Goal: Task Accomplishment & Management: Complete application form

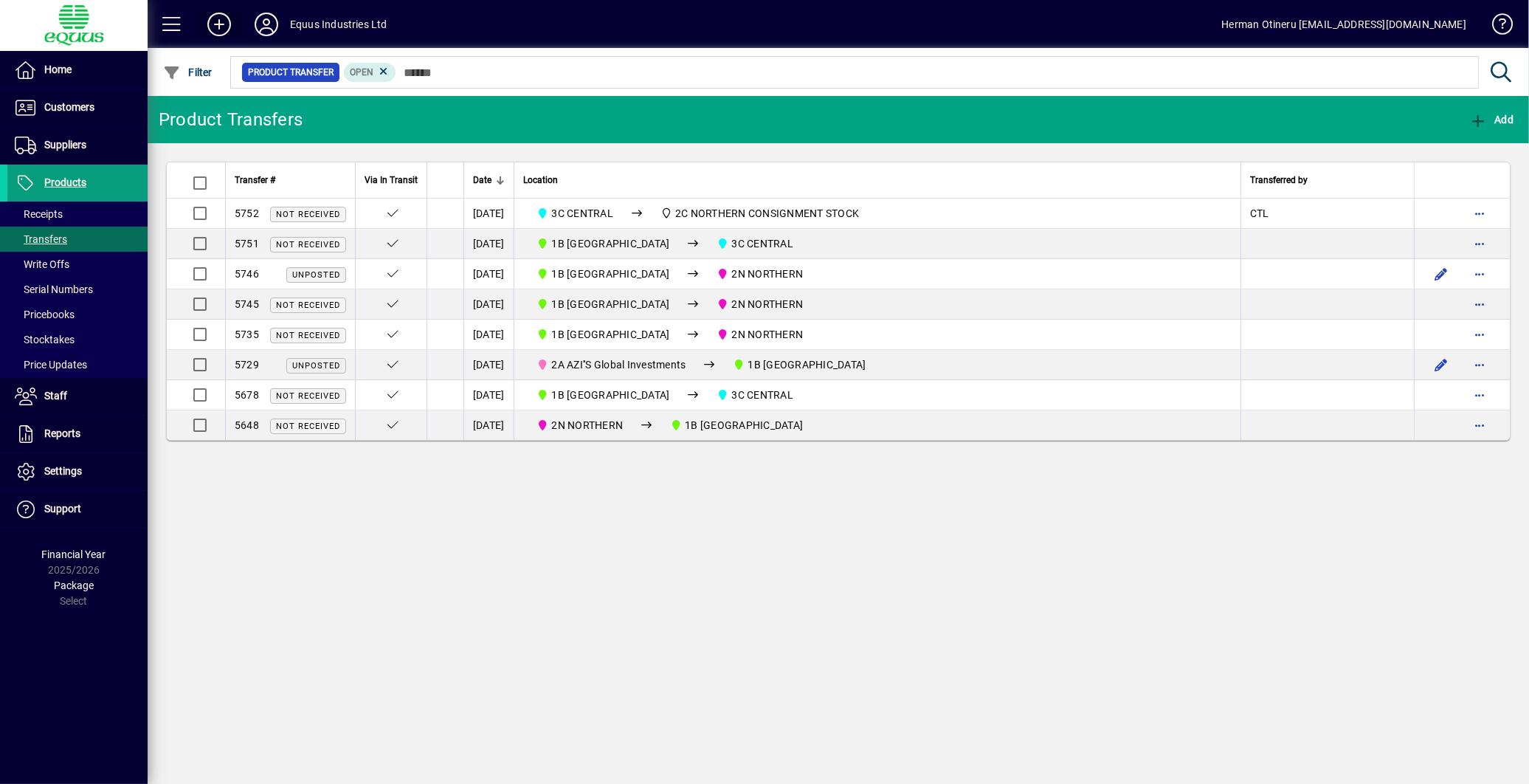
click at [223, 26] on icon at bounding box center [219, 24] width 30 height 24
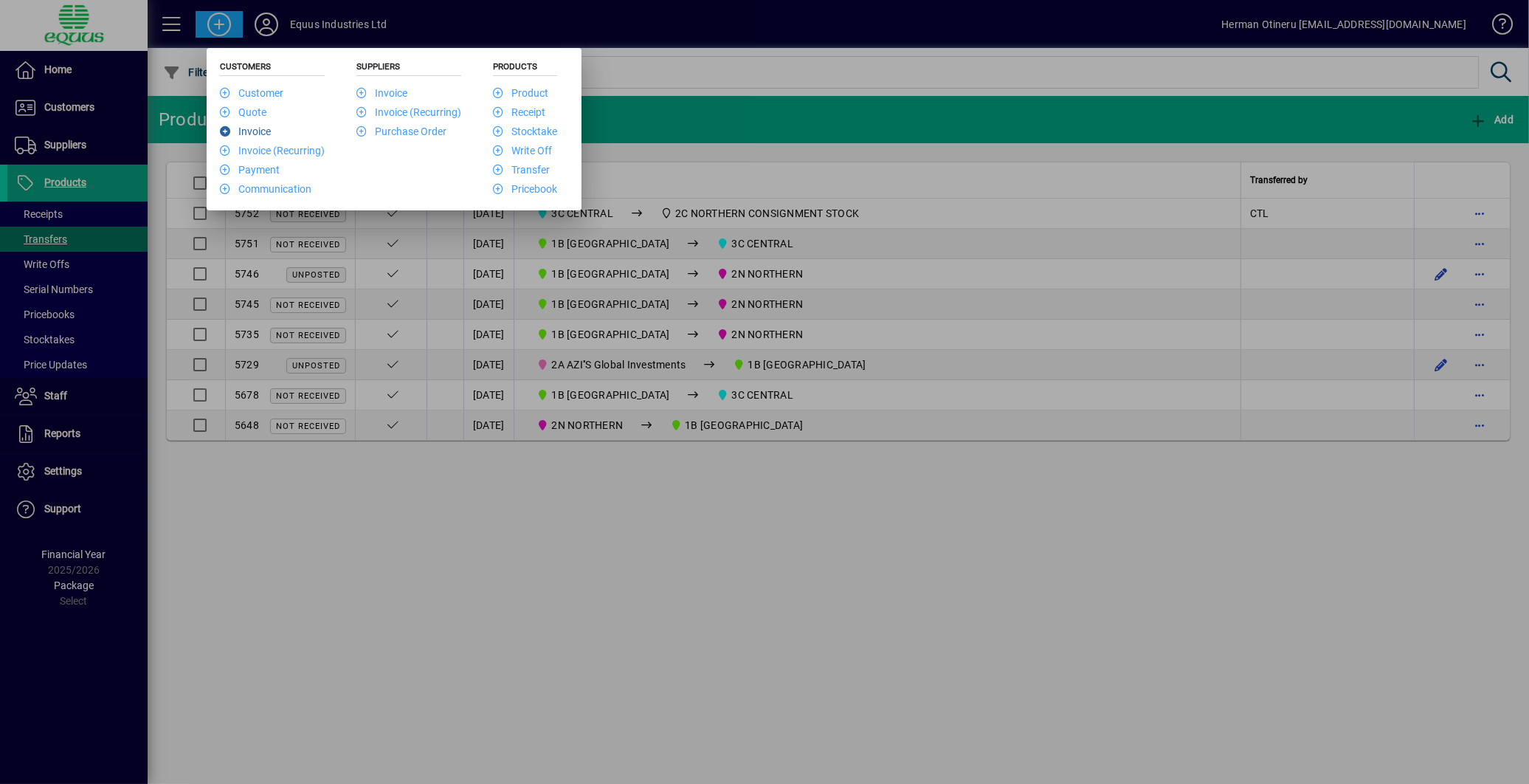
click at [252, 130] on link "Invoice" at bounding box center [246, 131] width 51 height 11
